Goal: Task Accomplishment & Management: Use online tool/utility

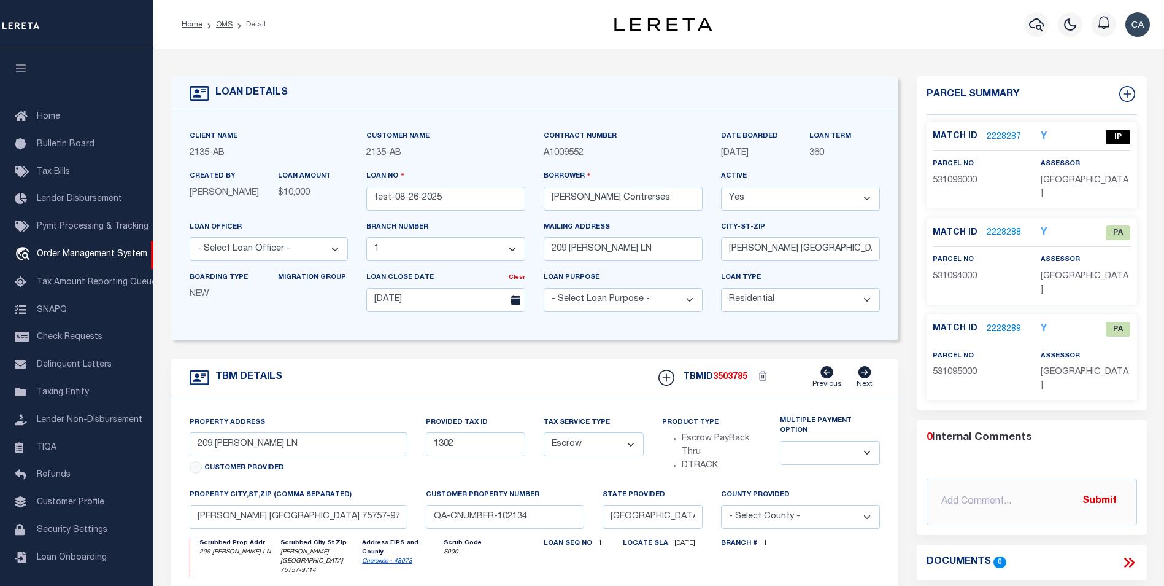
select select "2586"
select select "10"
select select "Escrow"
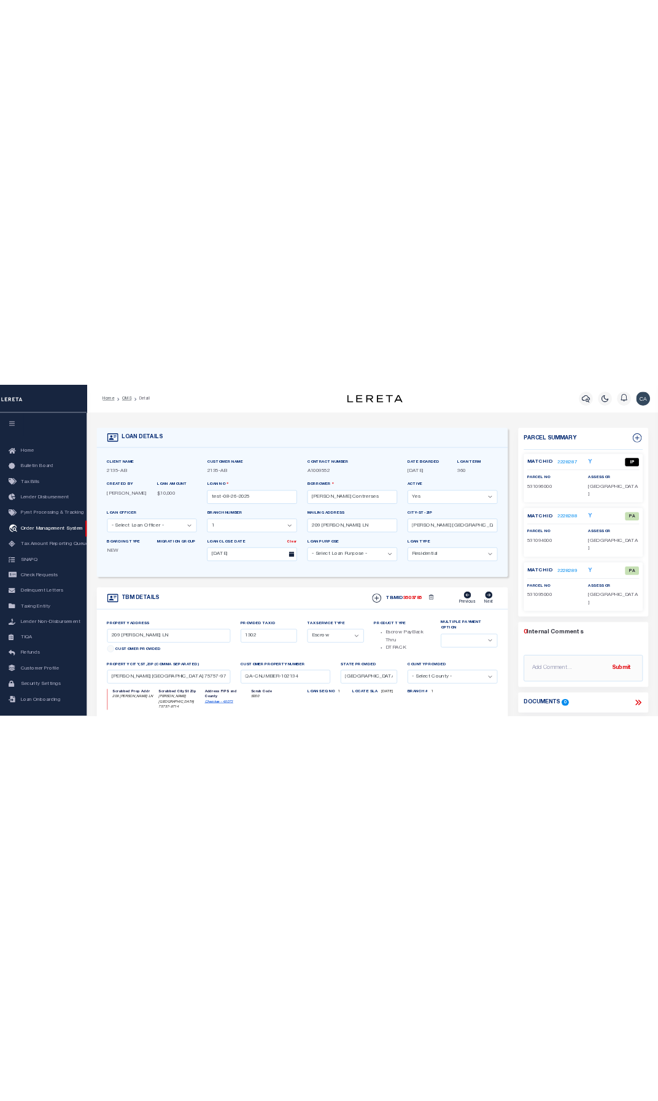
scroll to position [12, 0]
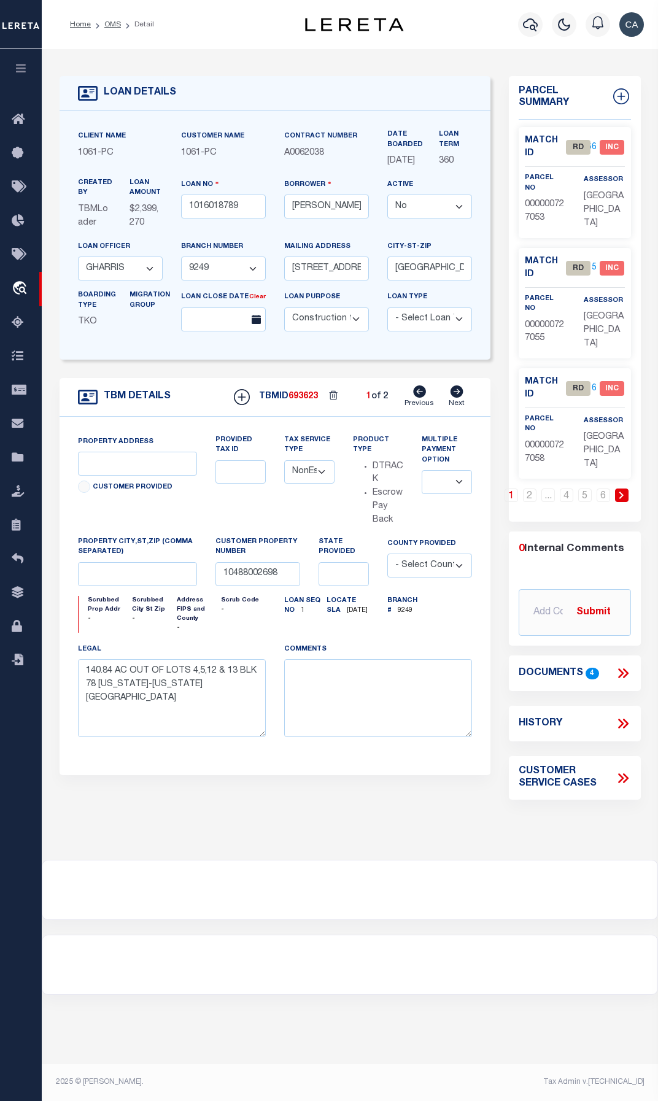
select select "False"
select select "381"
select select "205"
select select "600"
select select "NonEscrow"
